Goal: Task Accomplishment & Management: Manage account settings

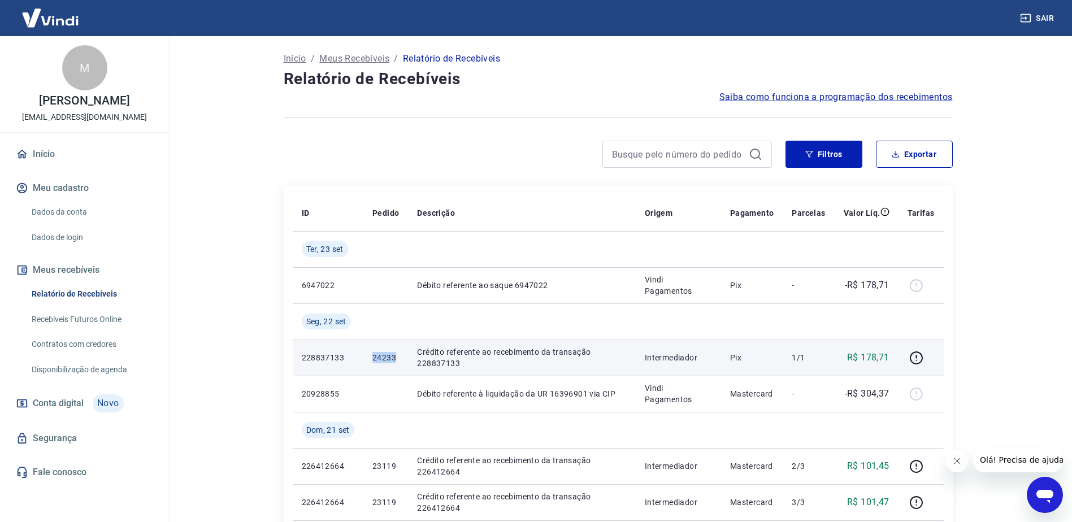
drag, startPoint x: 398, startPoint y: 355, endPoint x: 368, endPoint y: 354, distance: 30.0
click at [368, 354] on td "24233" at bounding box center [385, 358] width 45 height 36
drag, startPoint x: 368, startPoint y: 354, endPoint x: 296, endPoint y: 359, distance: 72.0
click at [296, 359] on td "228837133" at bounding box center [328, 358] width 71 height 36
copy p "228837133"
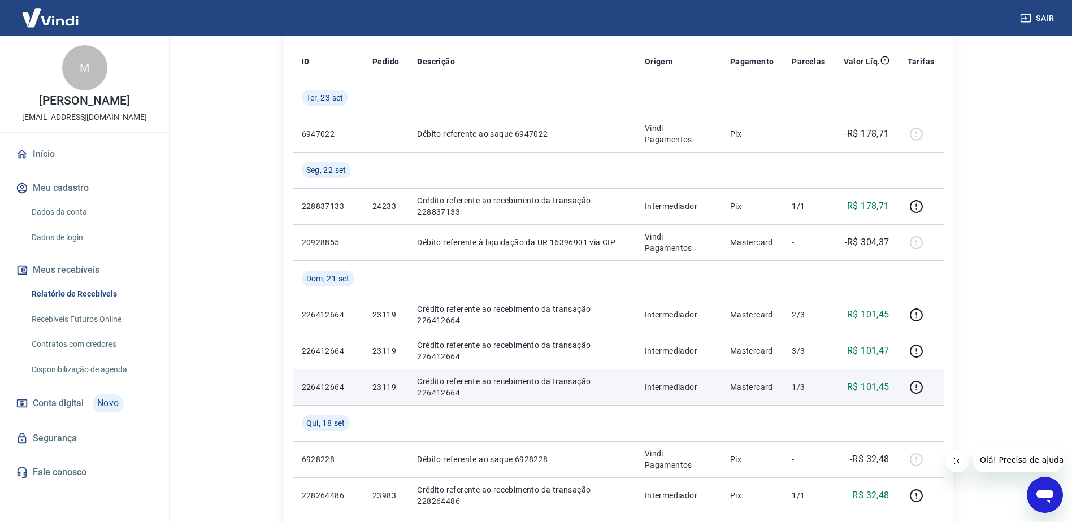
scroll to position [170, 0]
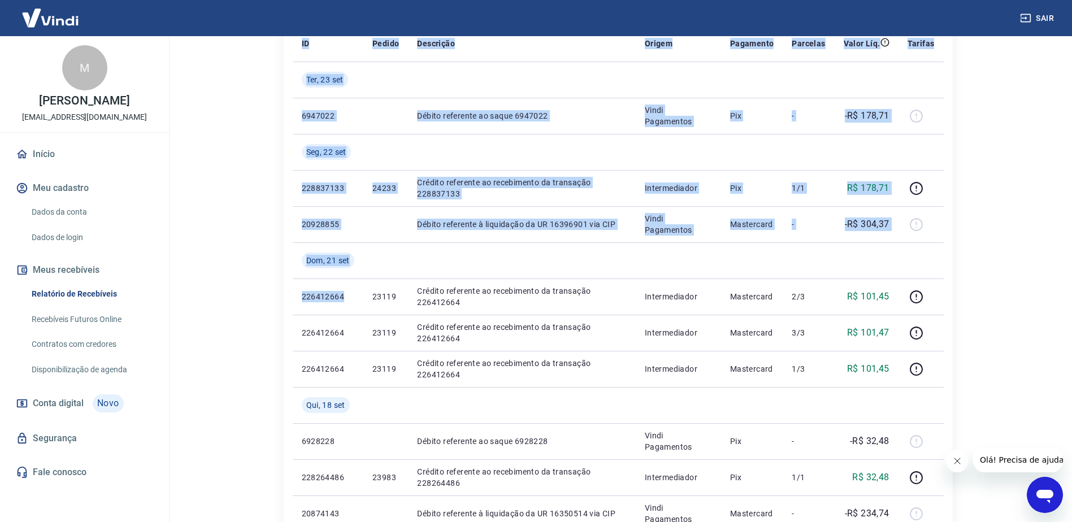
drag, startPoint x: 345, startPoint y: 296, endPoint x: 292, endPoint y: 294, distance: 53.2
click at [292, 294] on div "ID Pedido Descrição Origem Pagamento Parcelas Valor Líq. Tarifas Ter, 23 set 69…" at bounding box center [618, 477] width 669 height 923
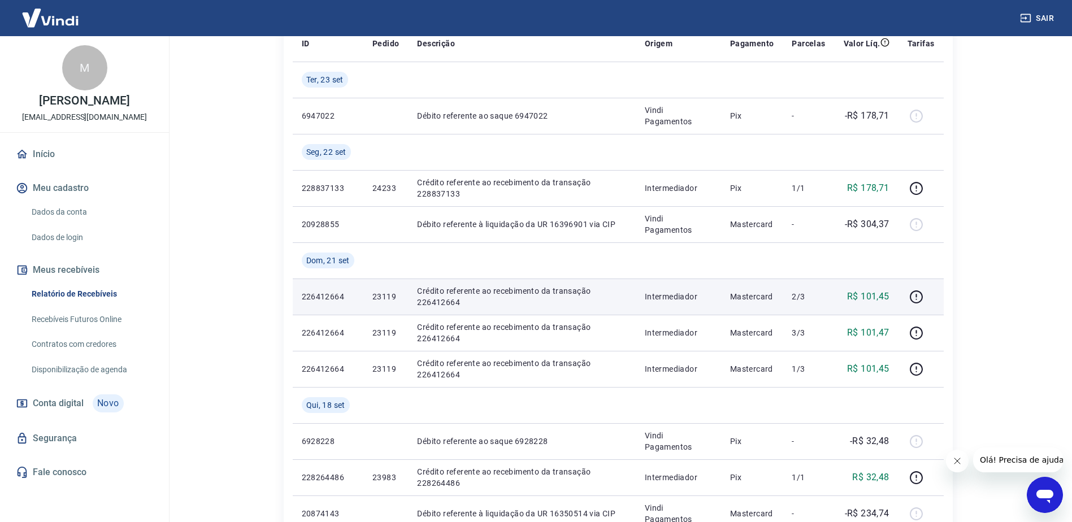
drag, startPoint x: 291, startPoint y: 294, endPoint x: 374, endPoint y: 289, distance: 82.7
click at [374, 289] on td "23119" at bounding box center [385, 297] width 45 height 36
drag, startPoint x: 374, startPoint y: 289, endPoint x: 341, endPoint y: 297, distance: 33.6
click at [341, 297] on p "226412664" at bounding box center [328, 296] width 53 height 11
drag, startPoint x: 342, startPoint y: 294, endPoint x: 303, endPoint y: 296, distance: 39.6
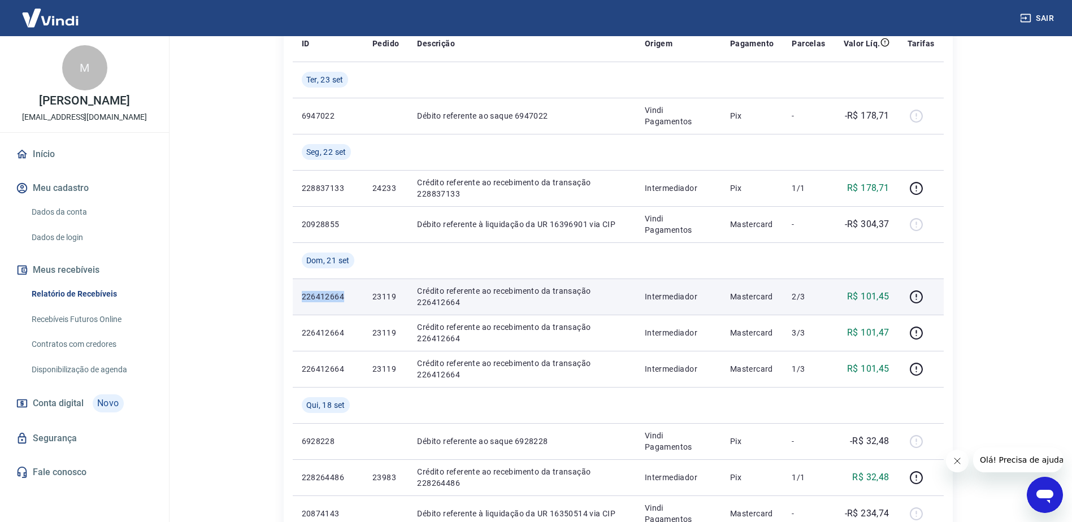
click at [303, 296] on p "226412664" at bounding box center [328, 296] width 53 height 11
copy p "226412664"
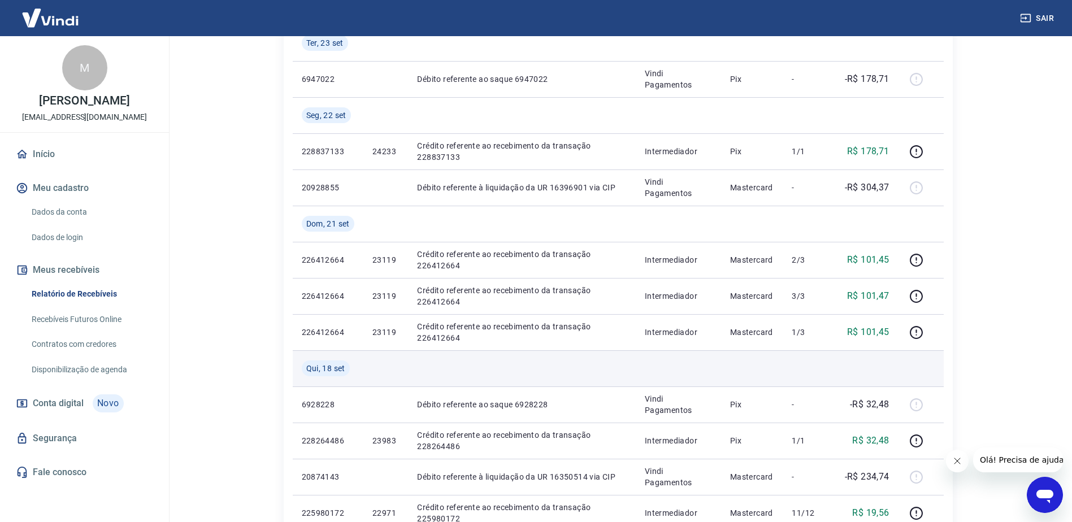
scroll to position [226, 0]
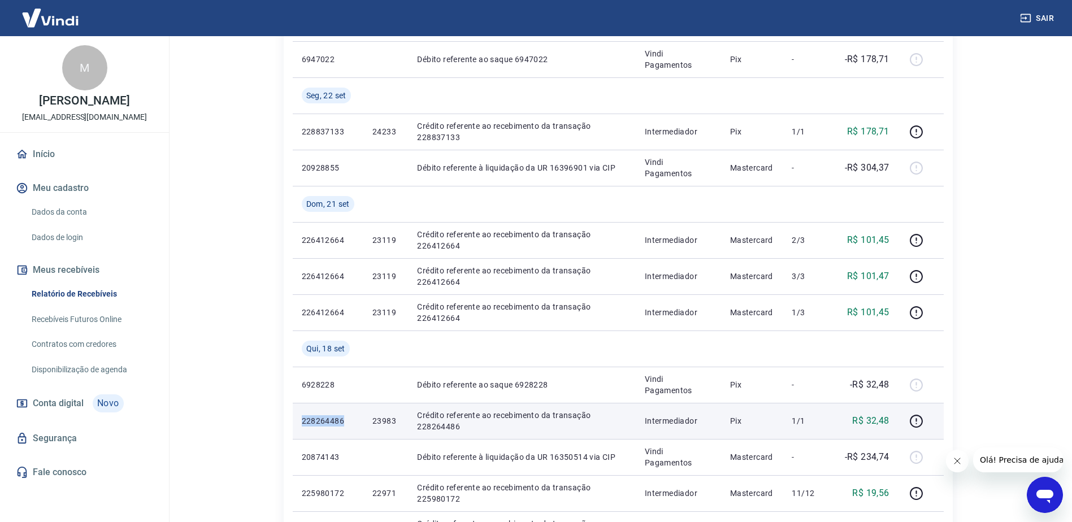
drag, startPoint x: 342, startPoint y: 420, endPoint x: 293, endPoint y: 420, distance: 49.2
click at [293, 420] on td "228264486" at bounding box center [328, 421] width 71 height 36
copy p "228264486"
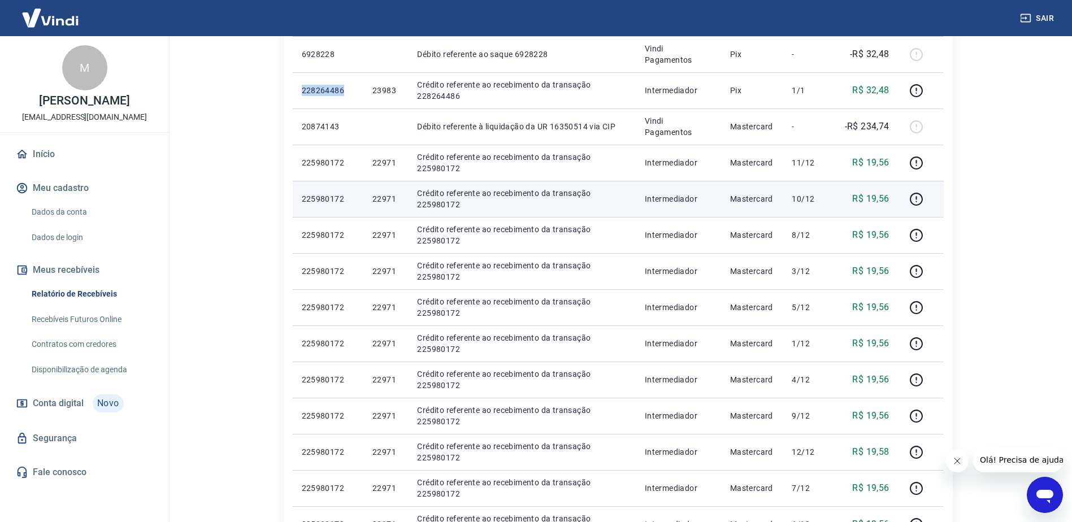
scroll to position [537, 0]
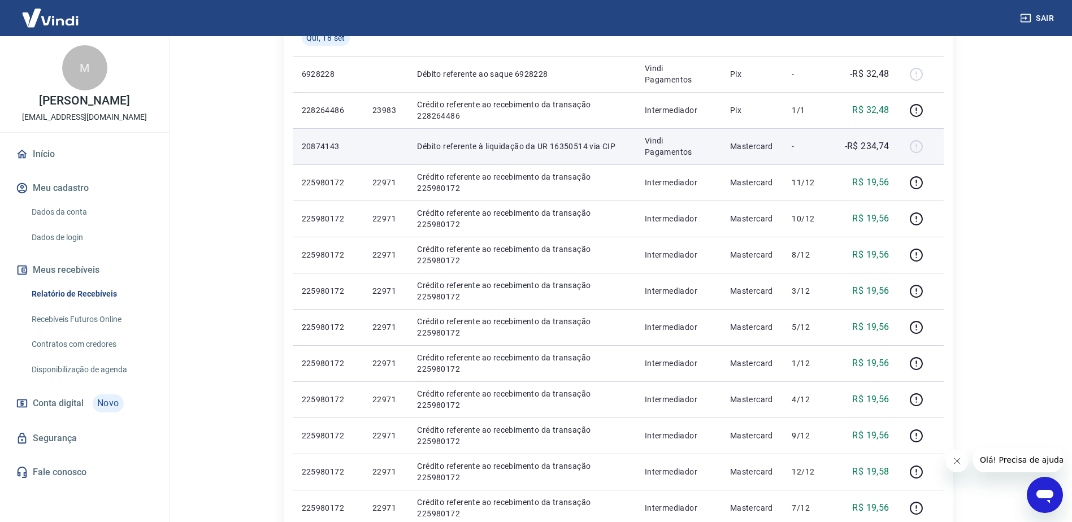
click at [315, 145] on p "20874143" at bounding box center [328, 146] width 53 height 11
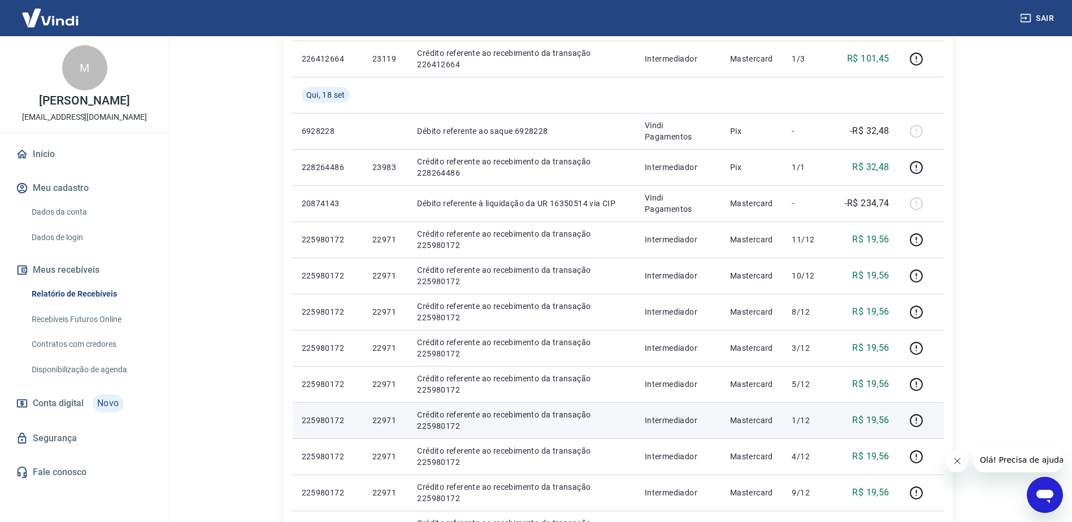
scroll to position [480, 0]
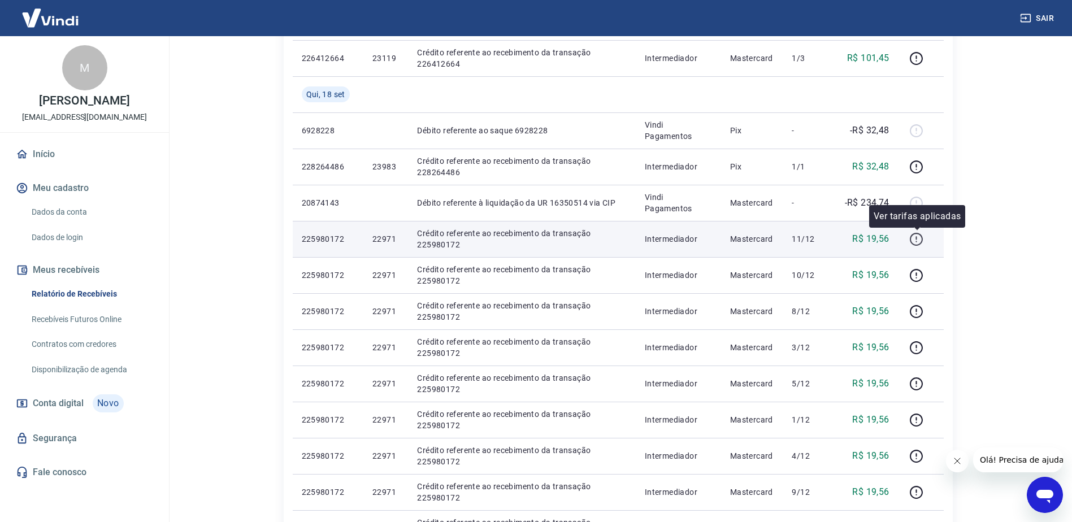
click at [916, 241] on icon "button" at bounding box center [916, 239] width 14 height 14
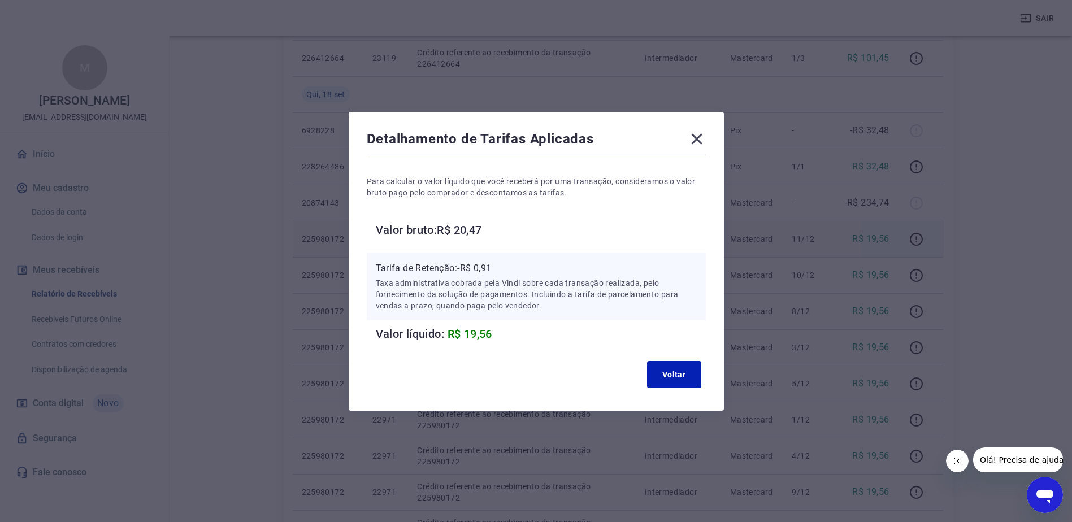
click at [701, 140] on icon at bounding box center [697, 139] width 18 height 18
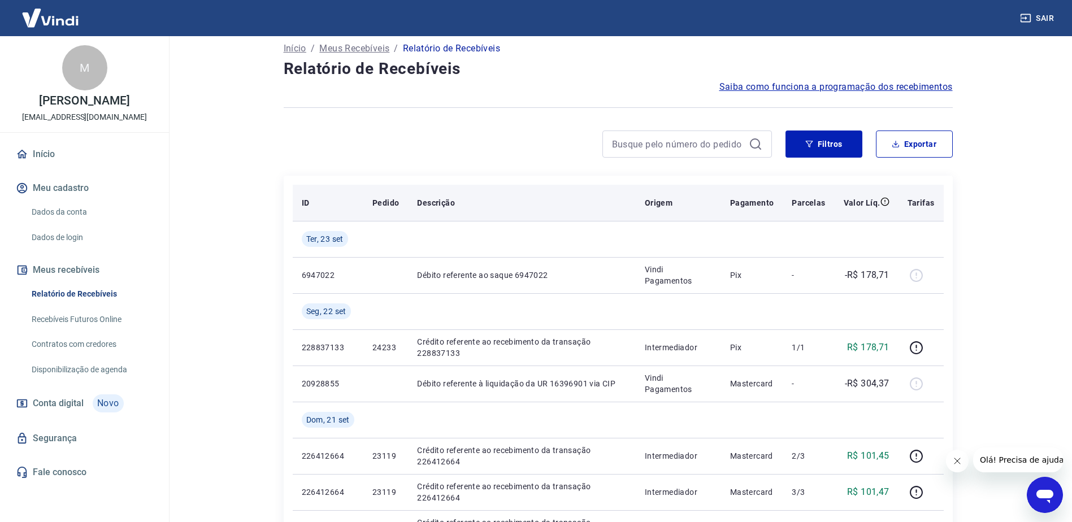
scroll to position [0, 0]
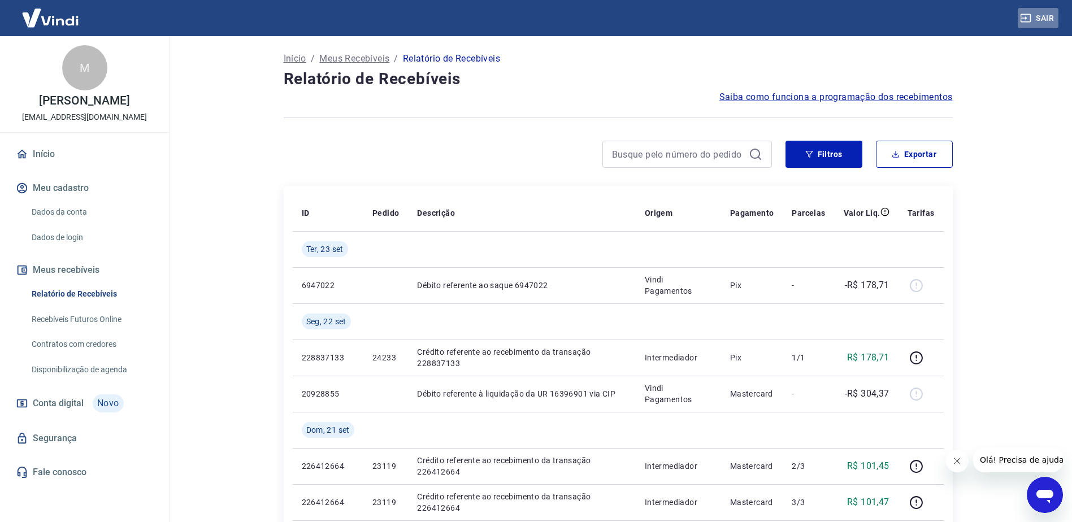
click at [1042, 12] on button "Sair" at bounding box center [1038, 18] width 41 height 21
